Goal: Task Accomplishment & Management: Use online tool/utility

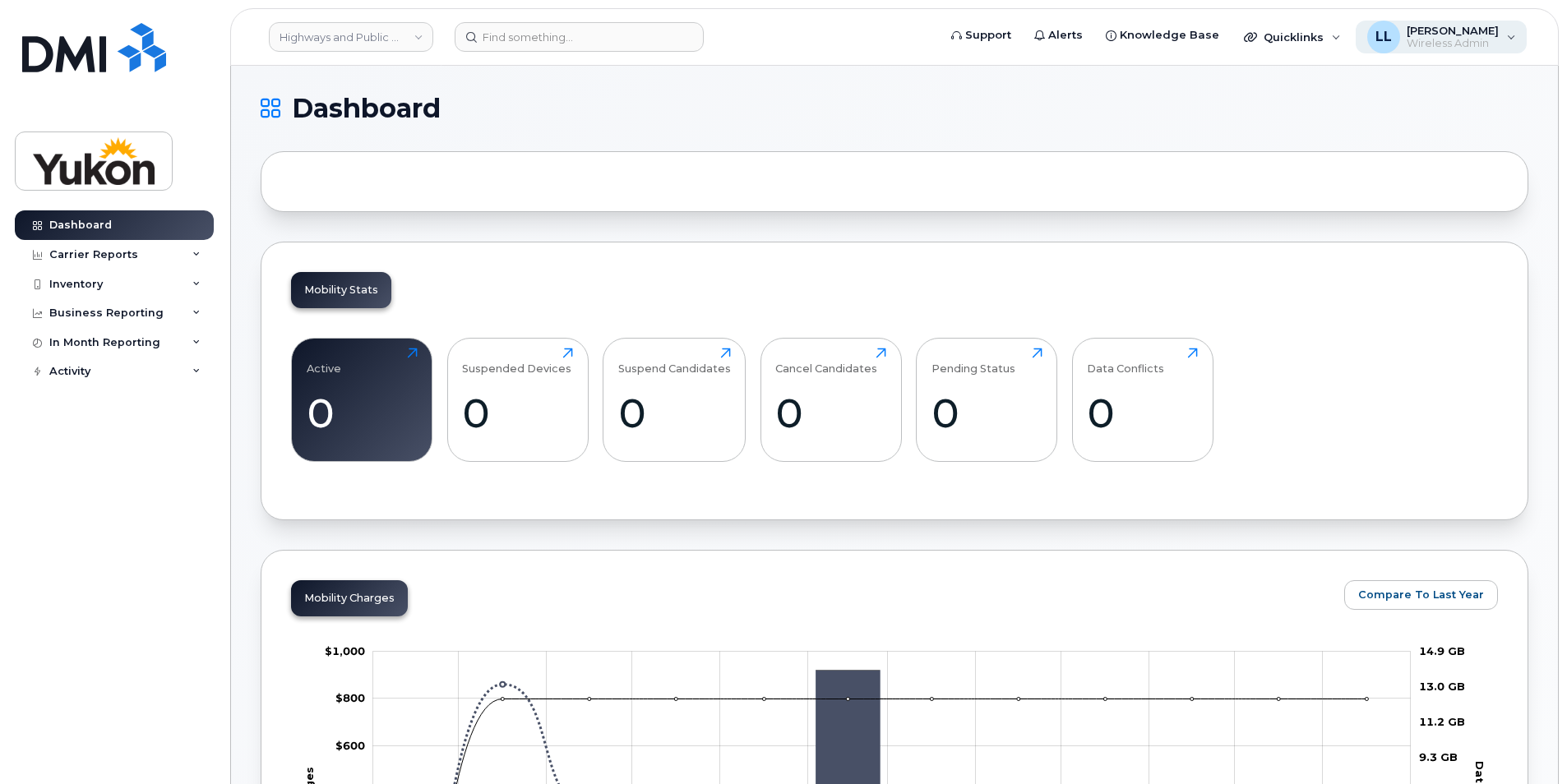
click at [1507, 46] on div "LL Lingling Lu Wireless Admin" at bounding box center [1441, 36] width 171 height 33
click at [1148, 116] on h1 "Dashboard" at bounding box center [890, 108] width 1260 height 26
click at [1340, 43] on div "Quicklinks" at bounding box center [1292, 36] width 120 height 33
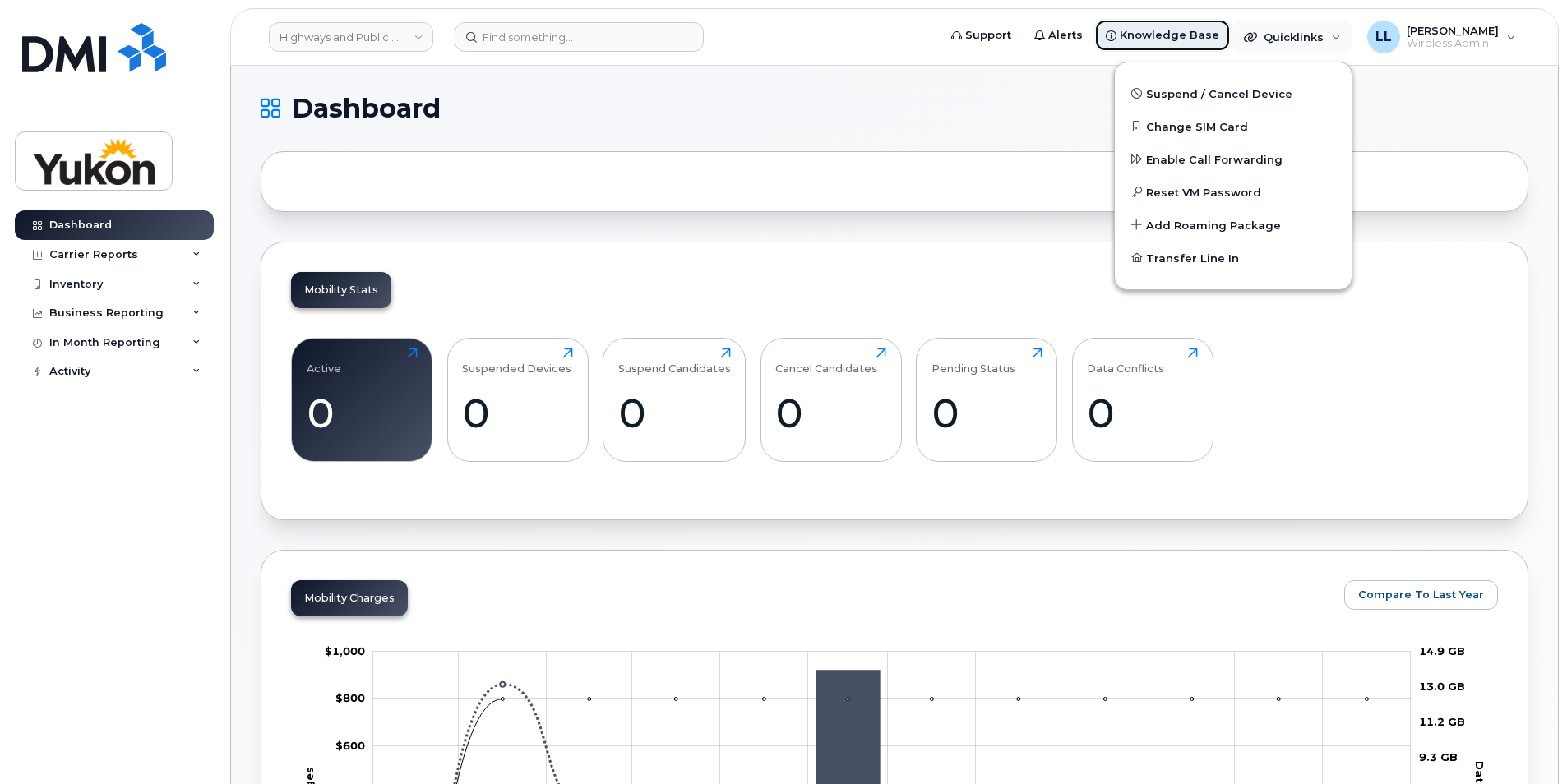
click at [1211, 37] on span "Knowledge Base" at bounding box center [1170, 34] width 100 height 16
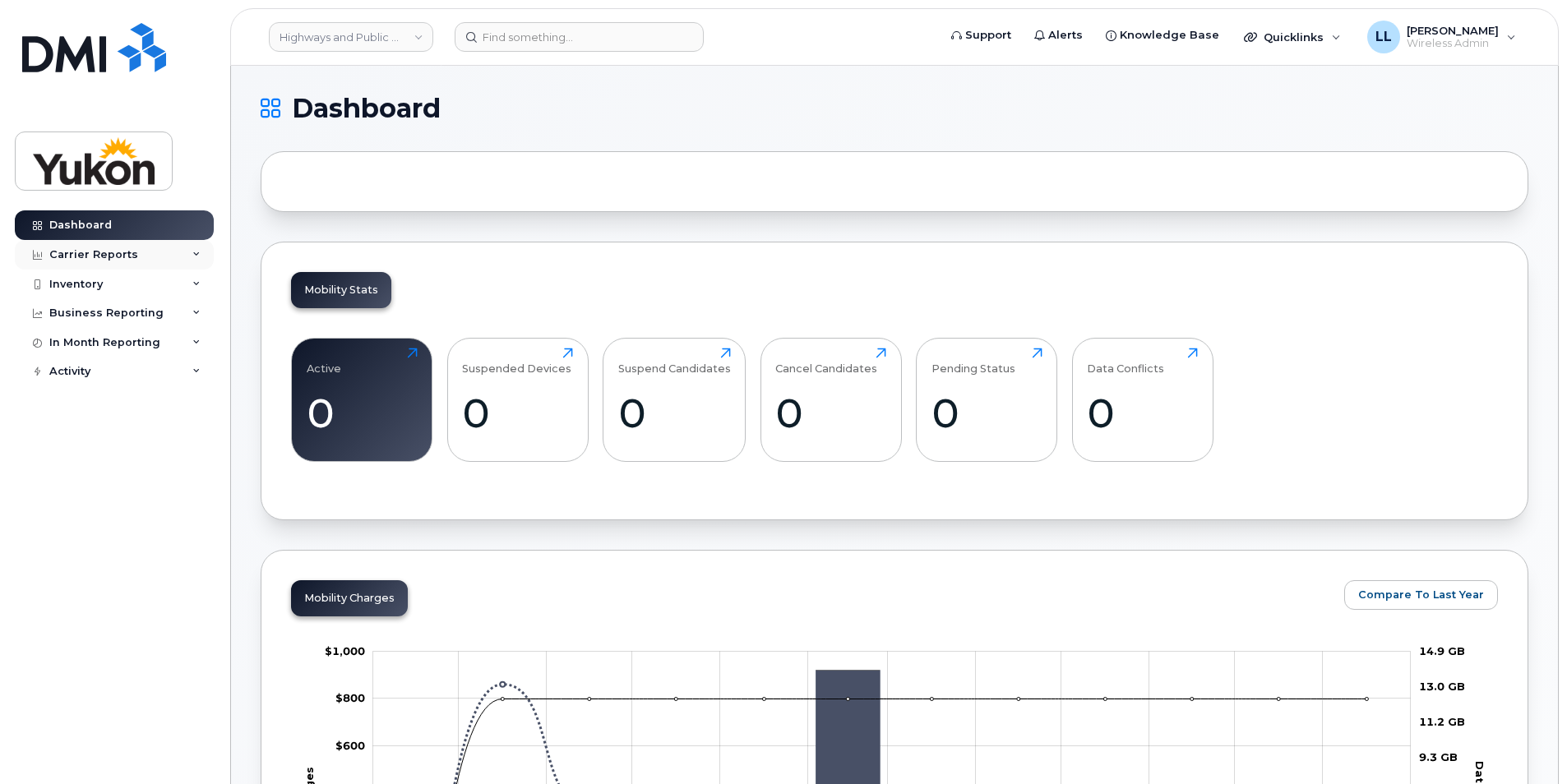
click at [125, 249] on div "Carrier Reports" at bounding box center [94, 255] width 89 height 13
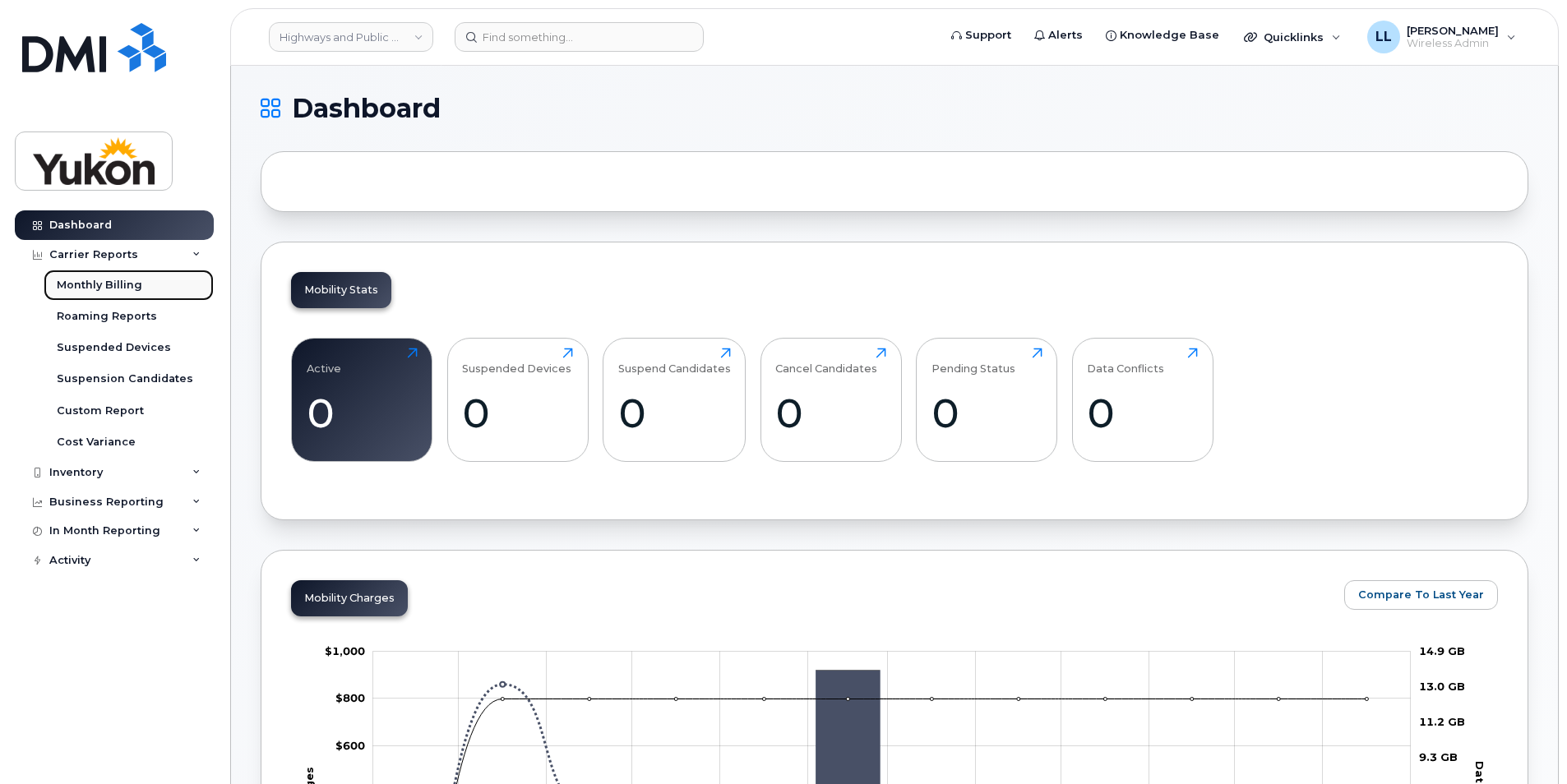
click at [101, 285] on div "Monthly Billing" at bounding box center [99, 284] width 85 height 14
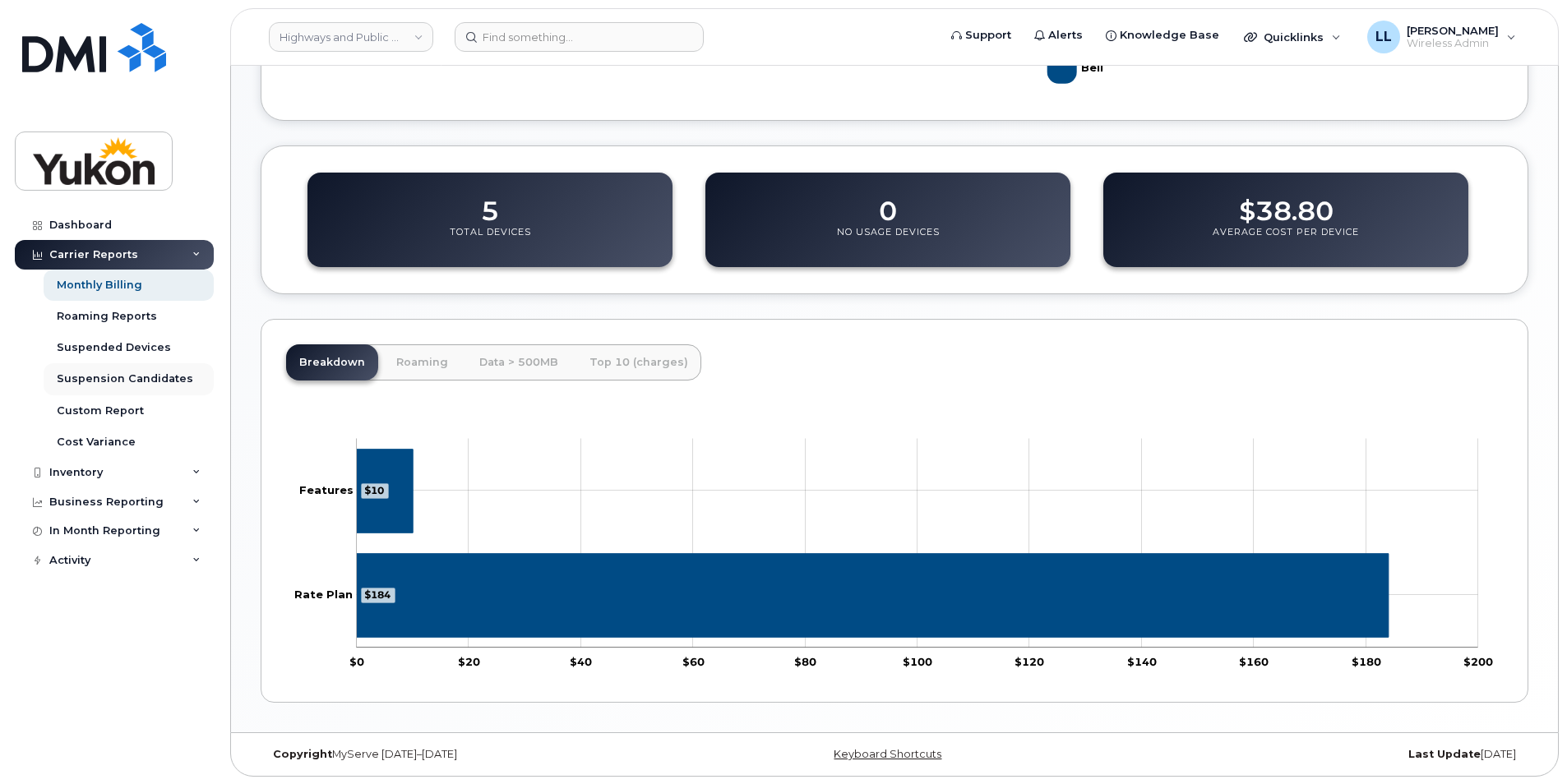
scroll to position [502, 0]
